Goal: Check status: Check status

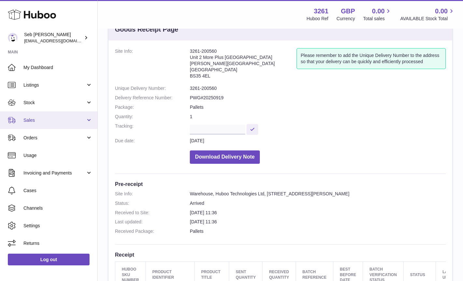
click at [33, 121] on span "Sales" at bounding box center [54, 120] width 62 height 6
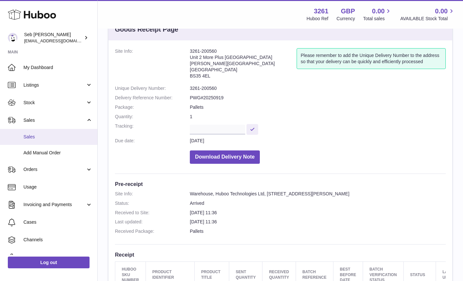
click at [30, 136] on span "Sales" at bounding box center [57, 137] width 69 height 6
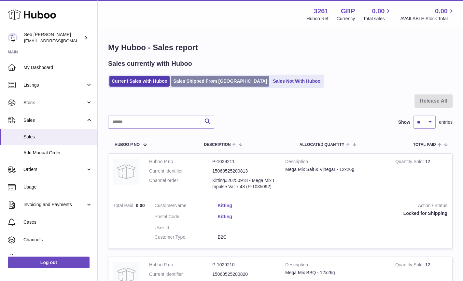
click at [202, 80] on link "Sales Shipped From Huboo" at bounding box center [220, 81] width 98 height 11
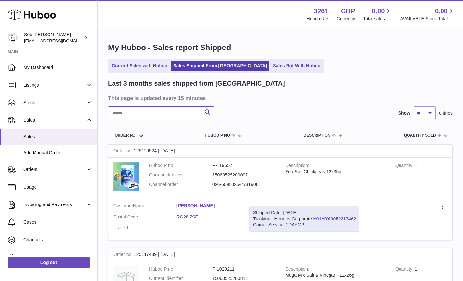
click at [140, 113] on input "text" at bounding box center [161, 112] width 106 height 13
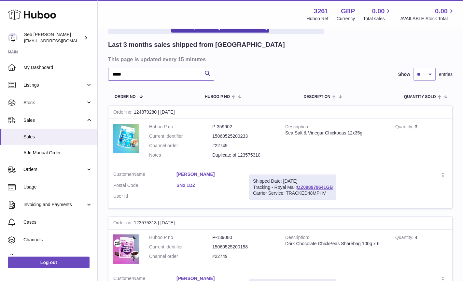
scroll to position [42, 0]
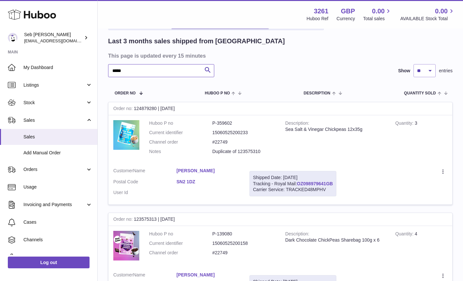
type input "*****"
click at [316, 182] on link "OZ098979641GB" at bounding box center [315, 183] width 36 height 5
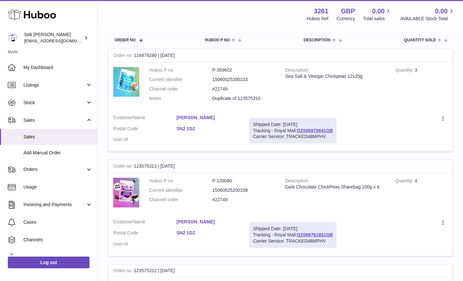
scroll to position [100, 0]
